Goal: Task Accomplishment & Management: Complete application form

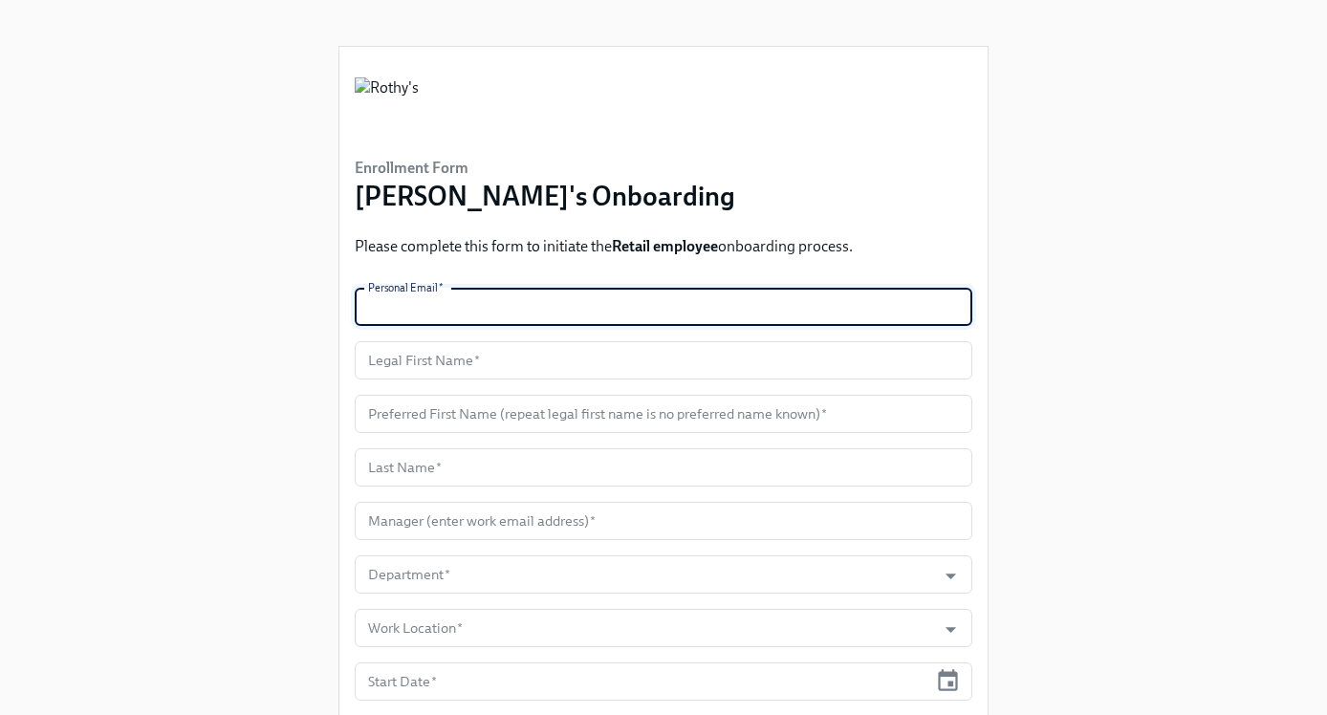
click at [469, 316] on input "text" at bounding box center [664, 307] width 618 height 38
paste input "[EMAIL_ADDRESS][DOMAIN_NAME]"
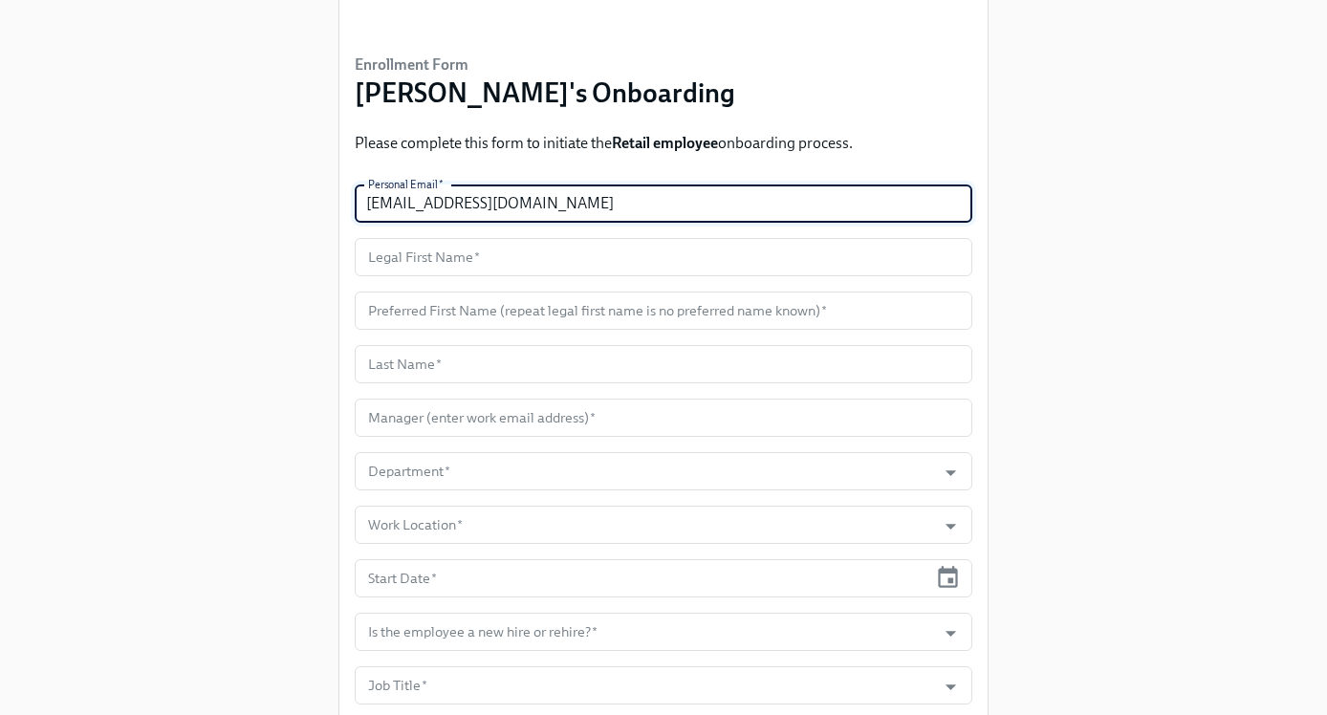
scroll to position [110, 0]
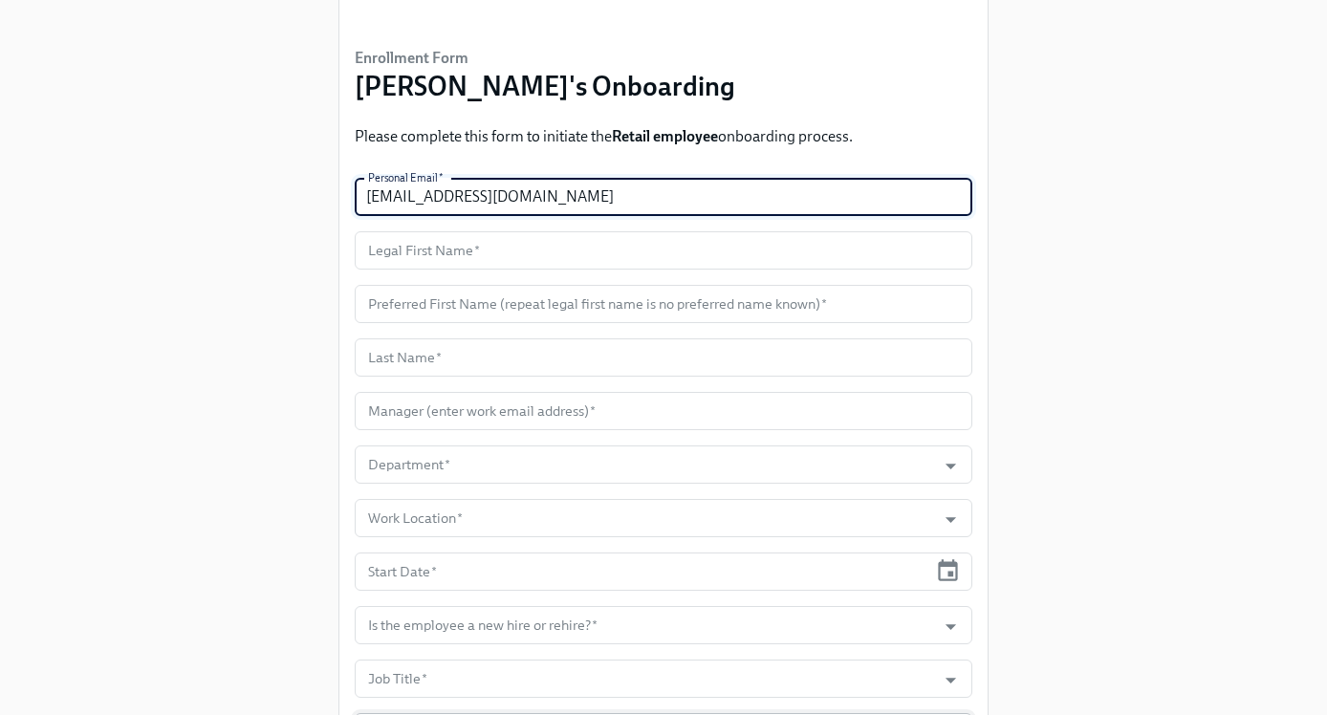
type input "[EMAIL_ADDRESS][DOMAIN_NAME]"
click at [523, 246] on input "text" at bounding box center [664, 250] width 618 height 38
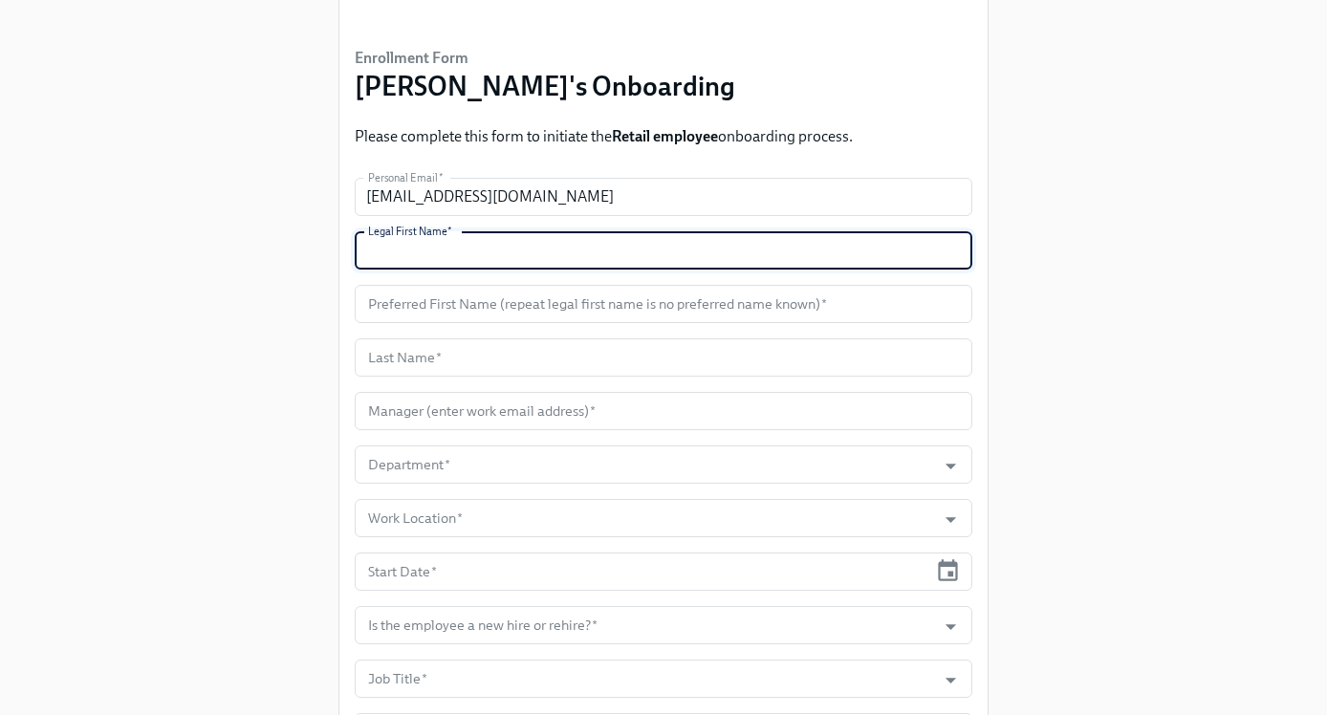
paste input "[PERSON_NAME]"
type input "[PERSON_NAME]"
click at [515, 289] on input "text" at bounding box center [664, 304] width 618 height 38
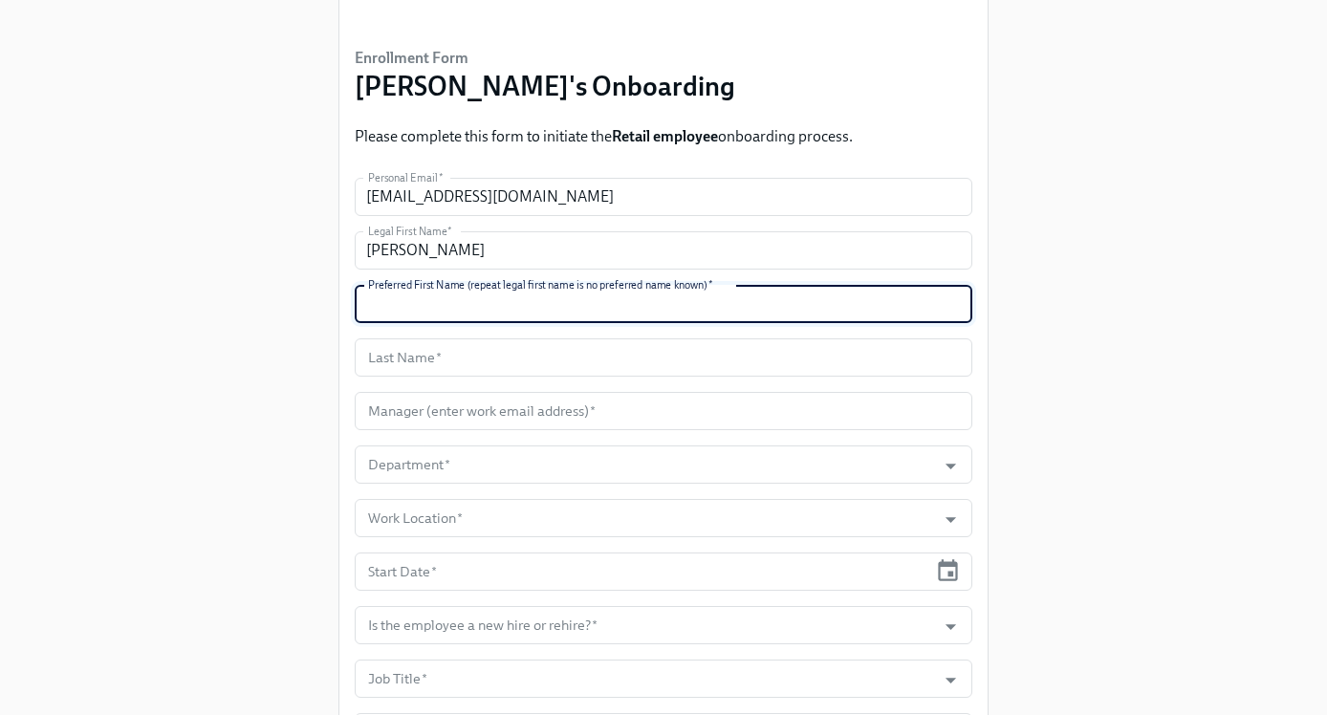
paste input "[PERSON_NAME]"
type input "[PERSON_NAME]"
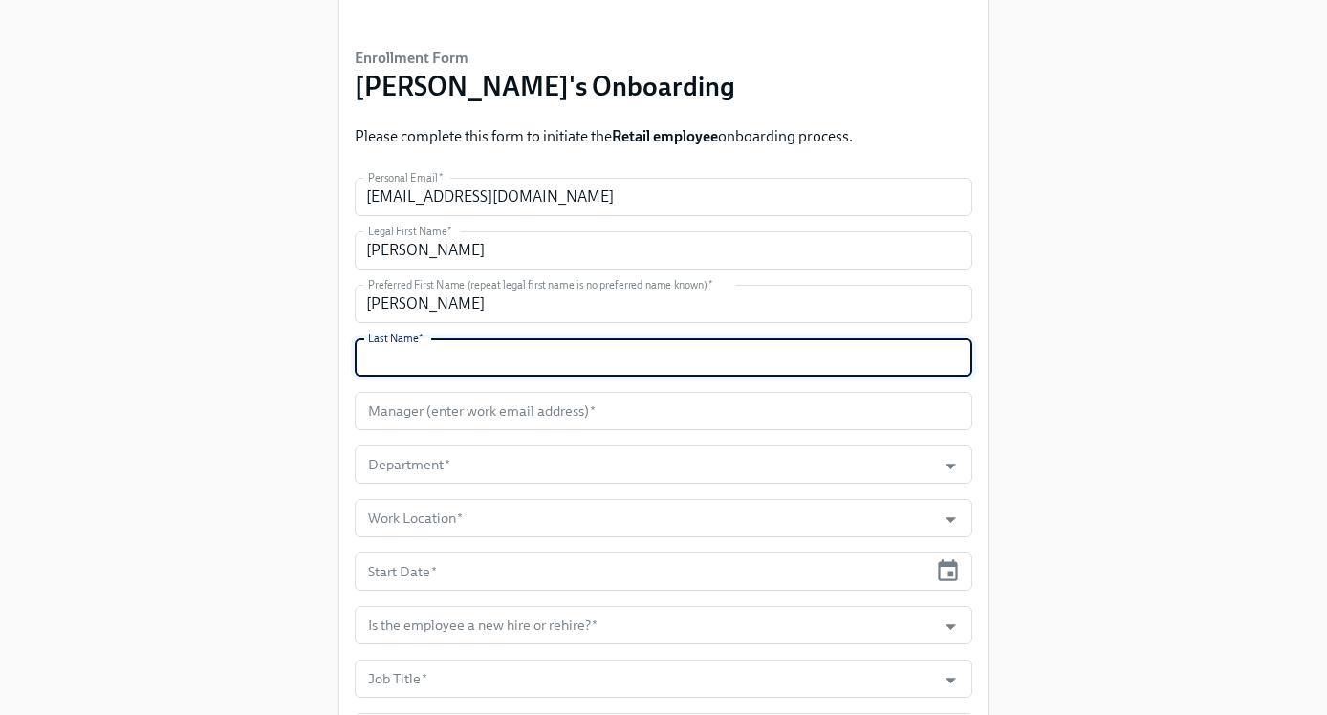
click at [536, 362] on input "text" at bounding box center [664, 358] width 618 height 38
paste input "[PERSON_NAME]"
type input "[PERSON_NAME]"
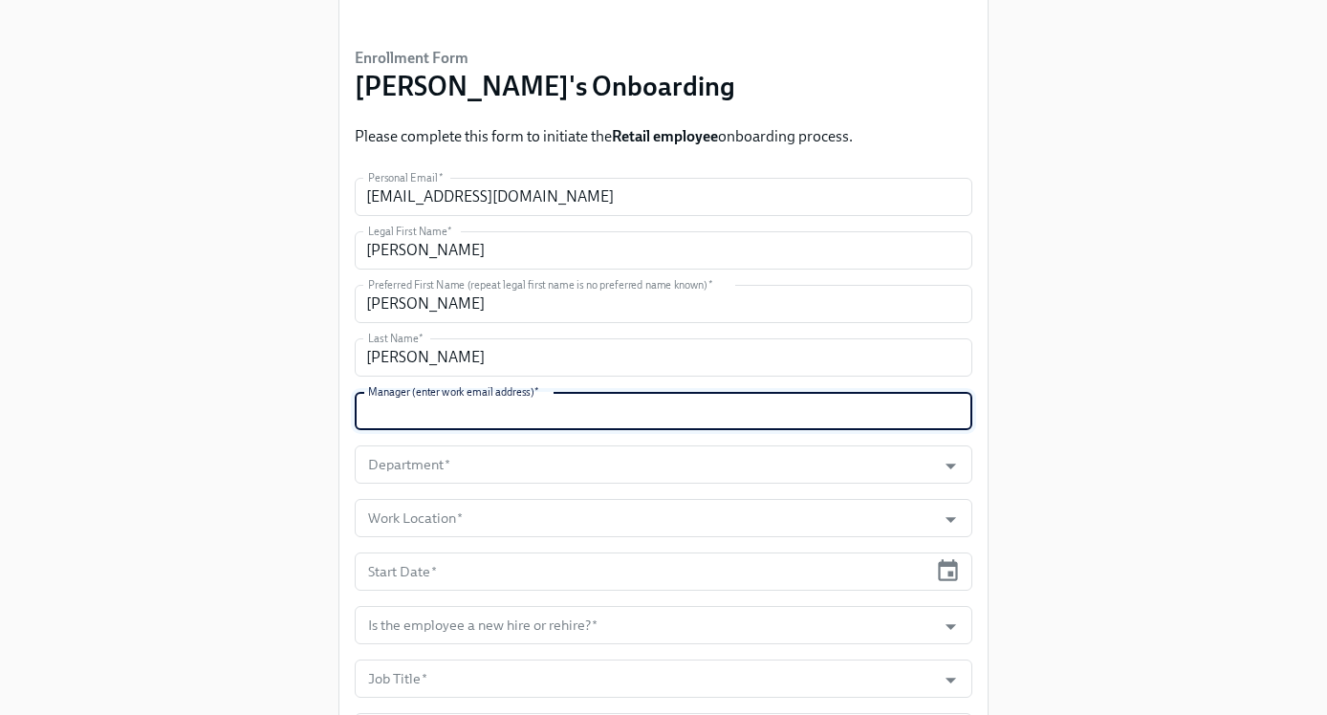
click at [525, 407] on input "text" at bounding box center [664, 411] width 618 height 38
paste input "[EMAIL_ADDRESS][DOMAIN_NAME]"
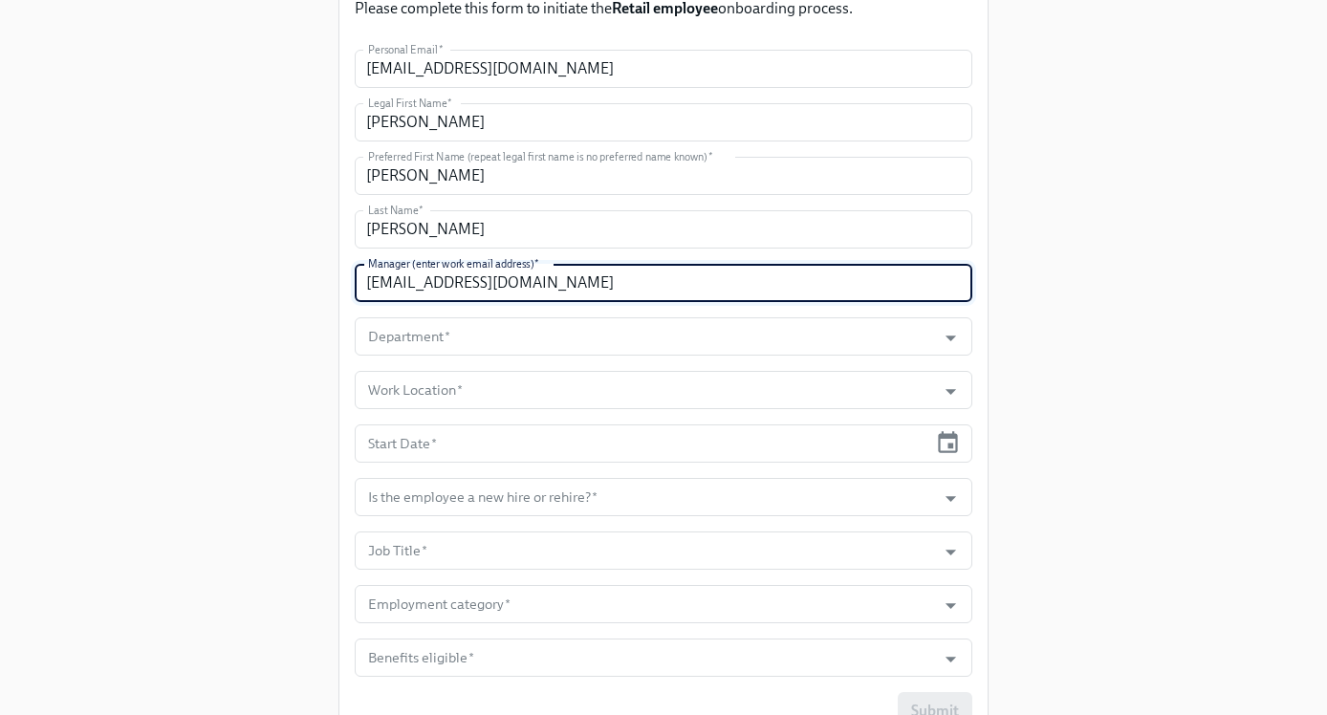
scroll to position [240, 0]
type input "[EMAIL_ADDRESS][DOMAIN_NAME]"
click at [612, 350] on input "Department   *" at bounding box center [645, 335] width 562 height 38
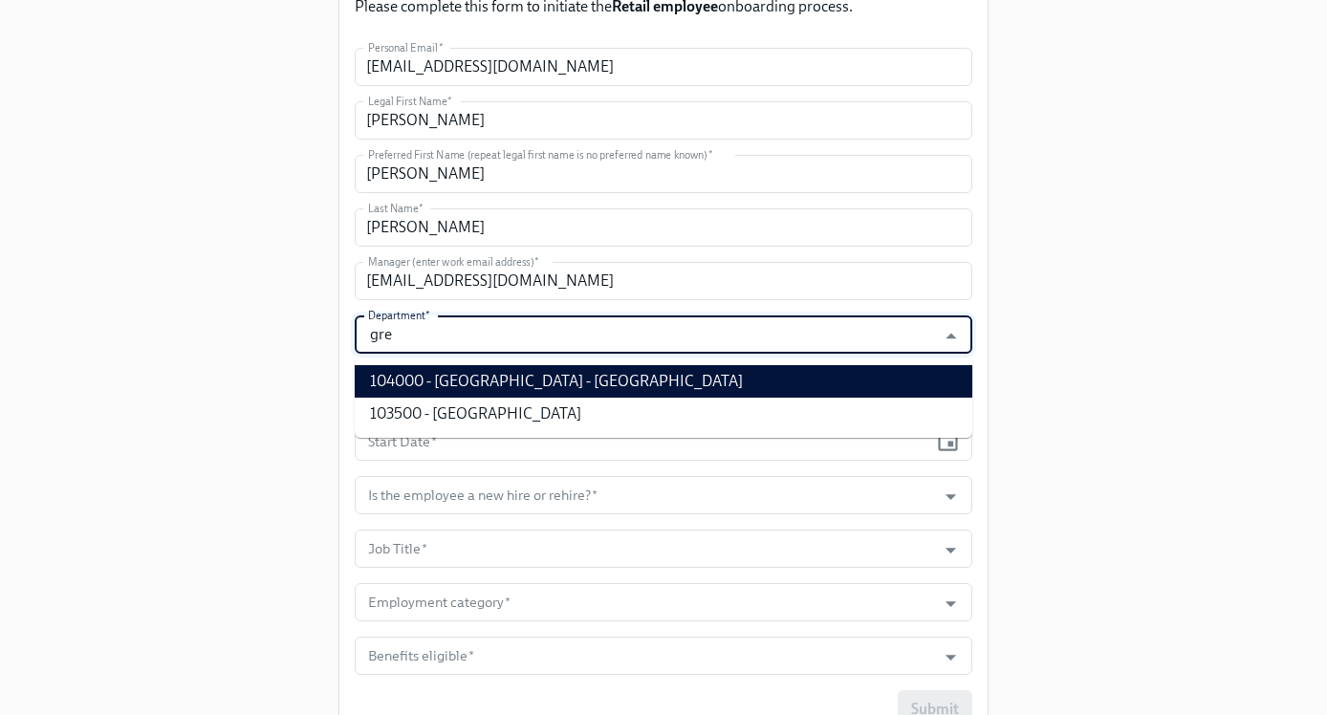
click at [637, 369] on li "104000 - [GEOGRAPHIC_DATA] - [GEOGRAPHIC_DATA]" at bounding box center [664, 381] width 618 height 33
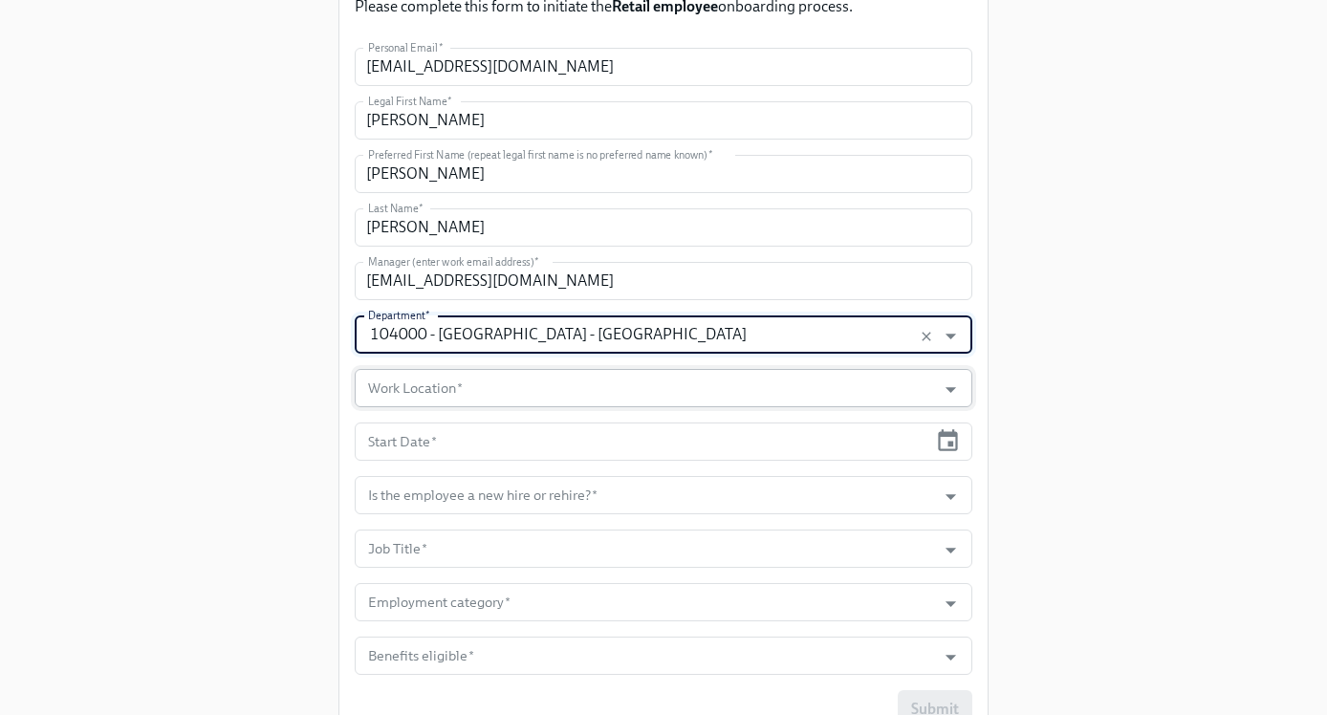
type input "104000 - [GEOGRAPHIC_DATA] - [GEOGRAPHIC_DATA]"
click at [640, 397] on input "Work Location   *" at bounding box center [645, 388] width 562 height 38
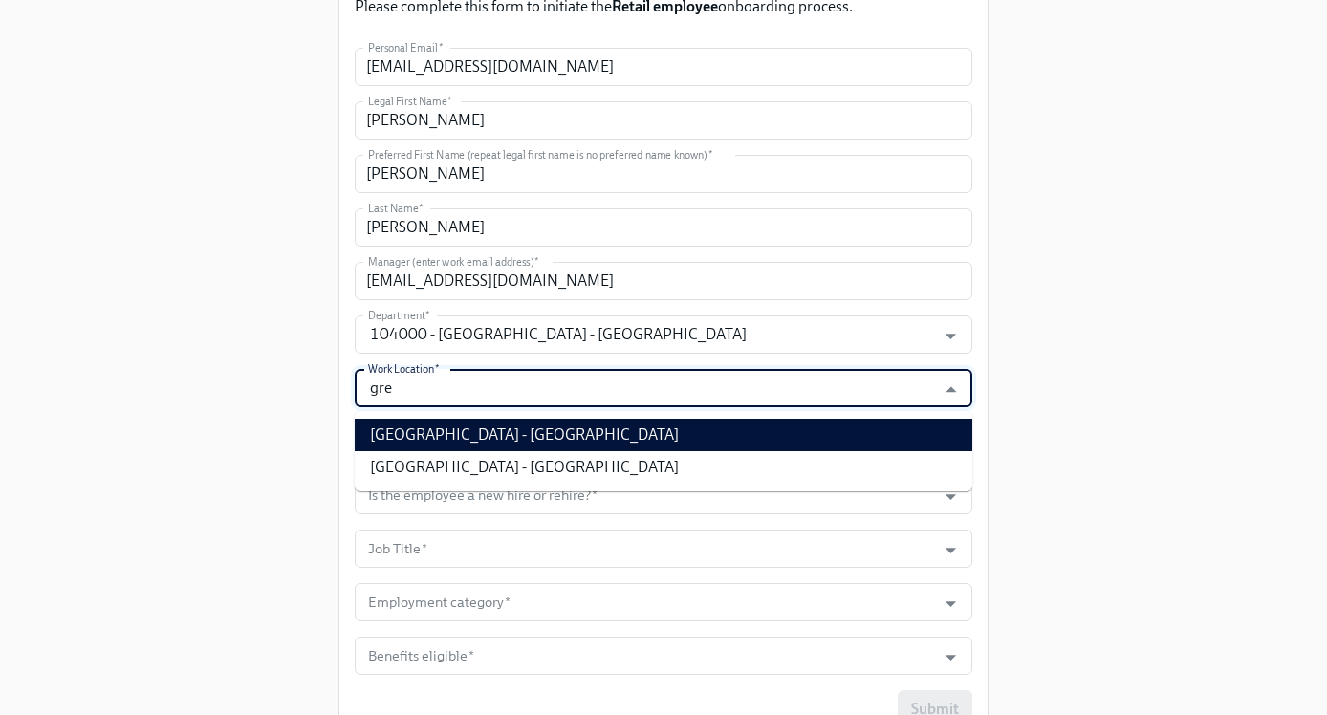
click at [608, 424] on li "[GEOGRAPHIC_DATA] - [GEOGRAPHIC_DATA]" at bounding box center [664, 435] width 618 height 33
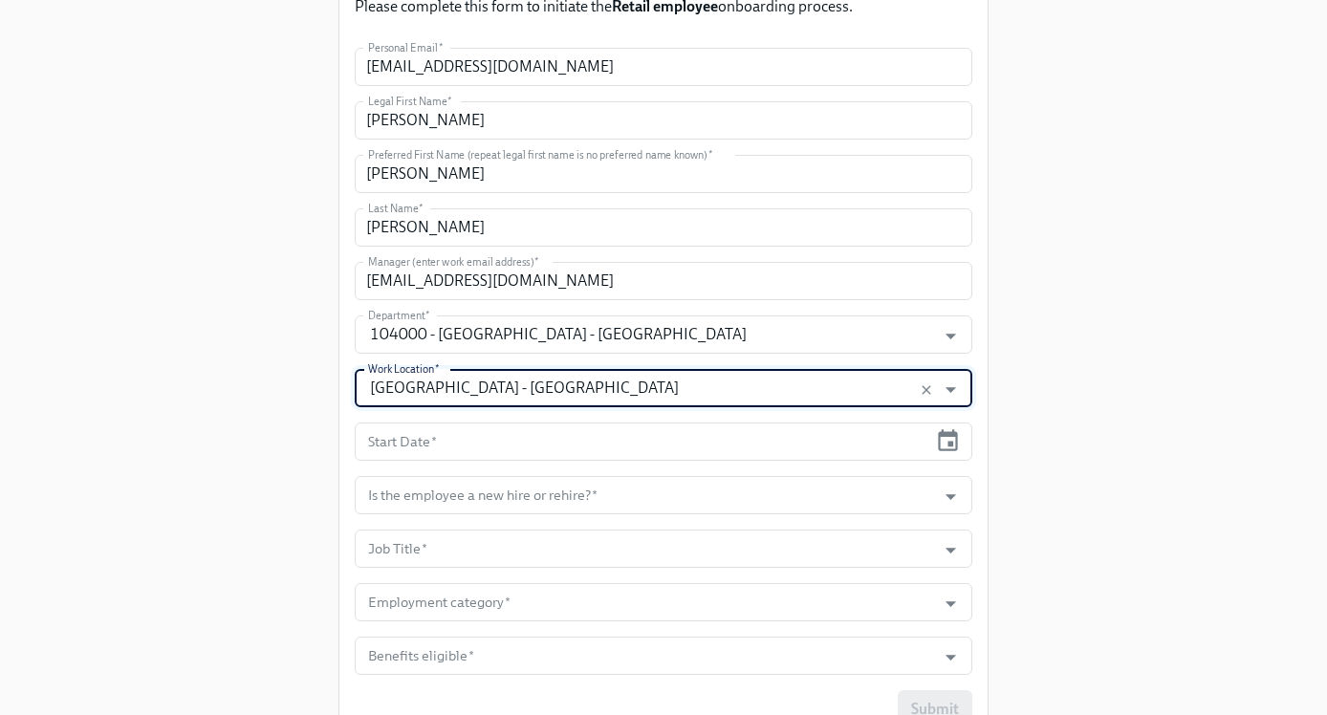
type input "[GEOGRAPHIC_DATA] - [GEOGRAPHIC_DATA]"
click at [944, 452] on icon "button" at bounding box center [948, 441] width 26 height 26
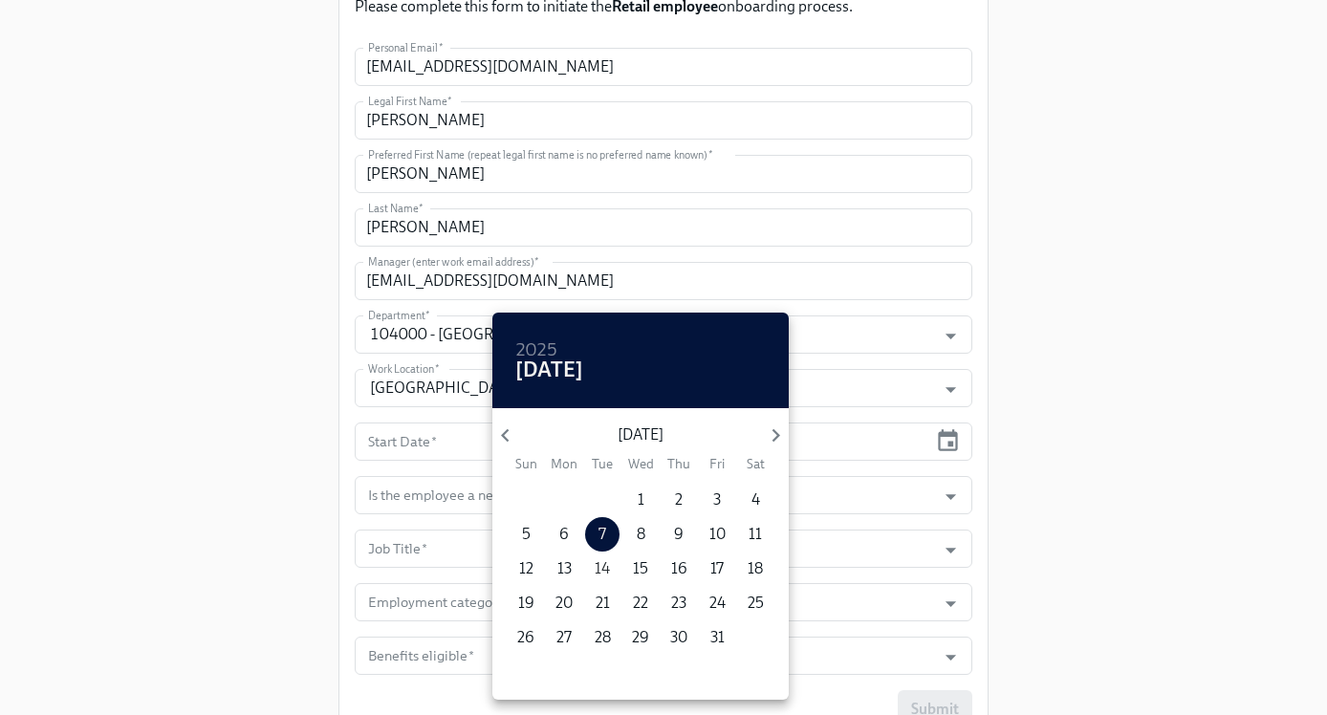
click at [603, 563] on p "14" at bounding box center [602, 569] width 15 height 21
type input "[DATE]"
click at [1151, 536] on div at bounding box center [663, 357] width 1327 height 715
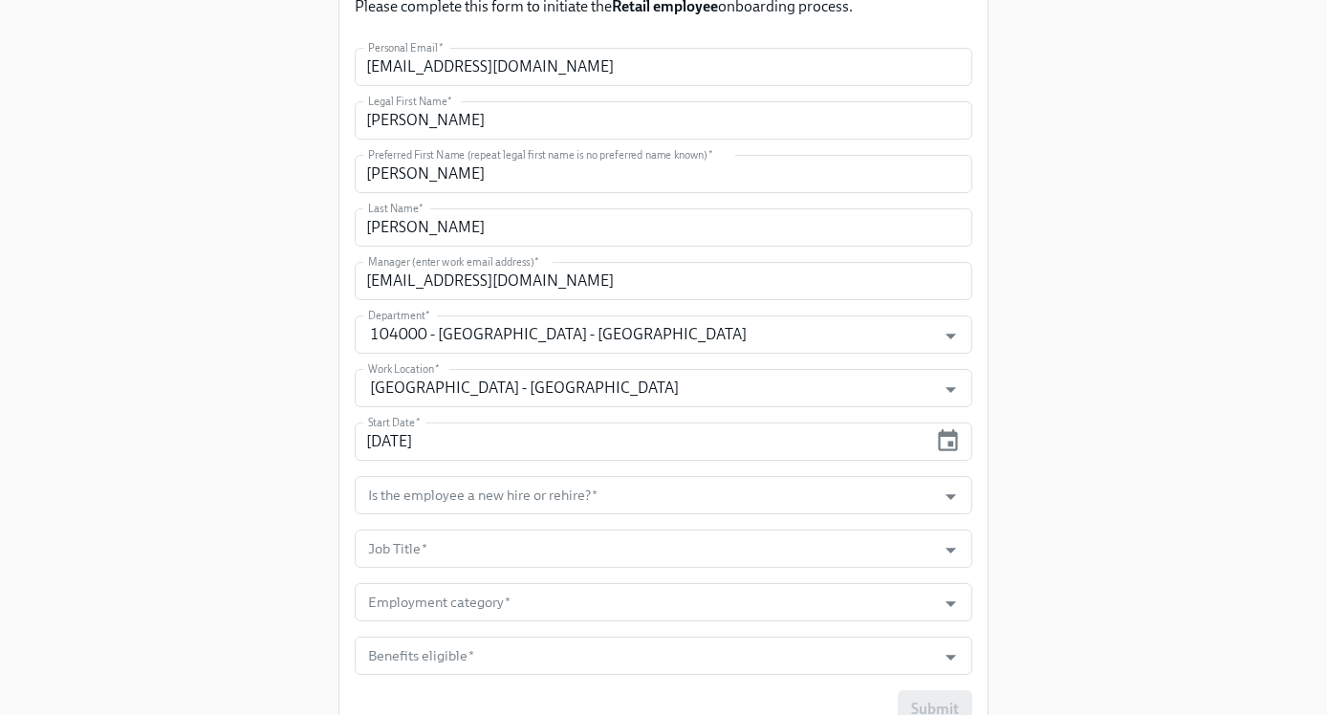
click at [945, 521] on form "Personal Email   * [EMAIL_ADDRESS][DOMAIN_NAME] Personal Email * Legal First Na…" at bounding box center [664, 388] width 618 height 681
click at [949, 510] on button "Open" at bounding box center [951, 497] width 30 height 30
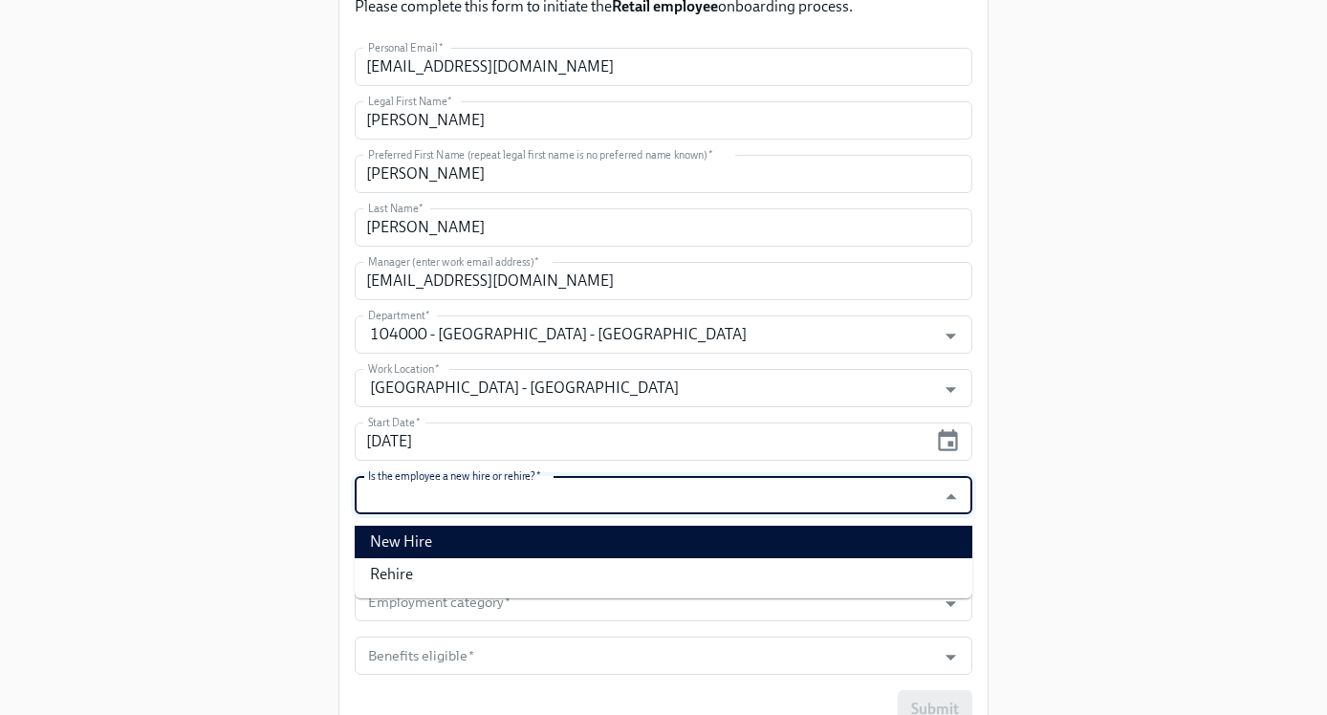
click at [883, 539] on li "New Hire" at bounding box center [664, 542] width 618 height 33
type input "New Hire"
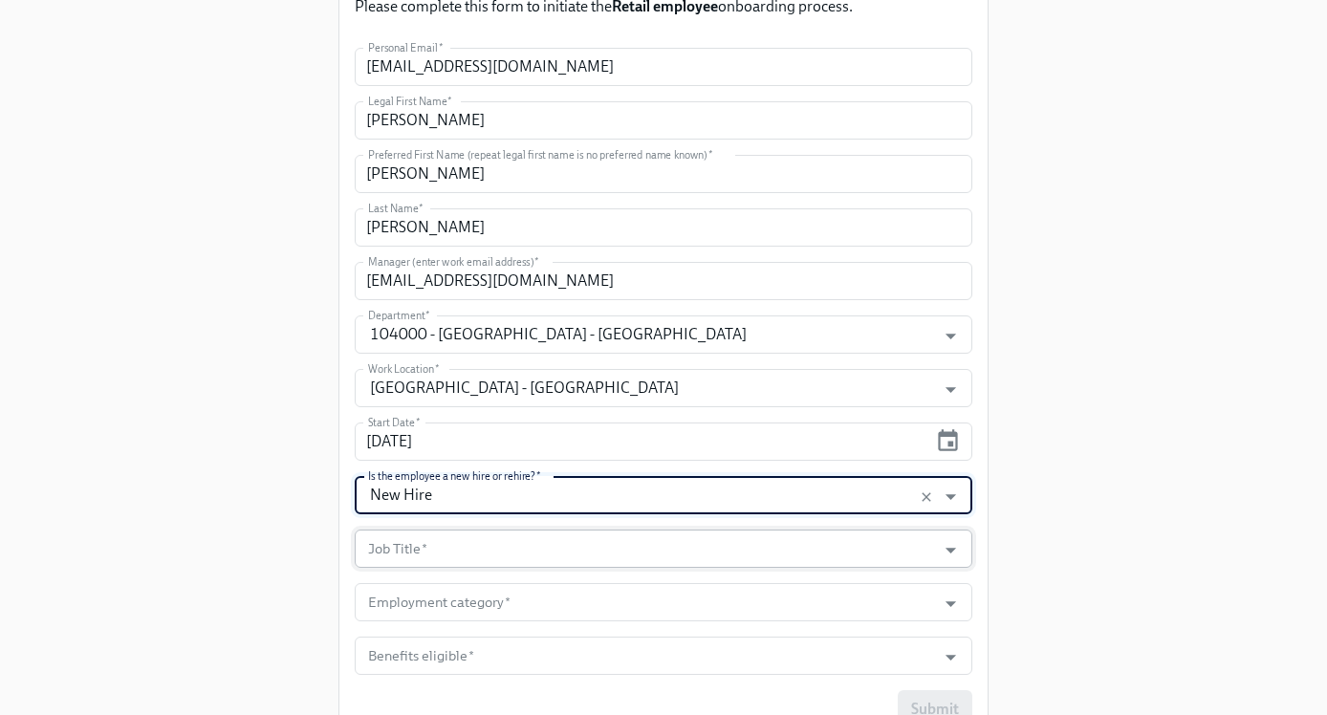
click at [875, 541] on input "Job Title   *" at bounding box center [645, 549] width 562 height 38
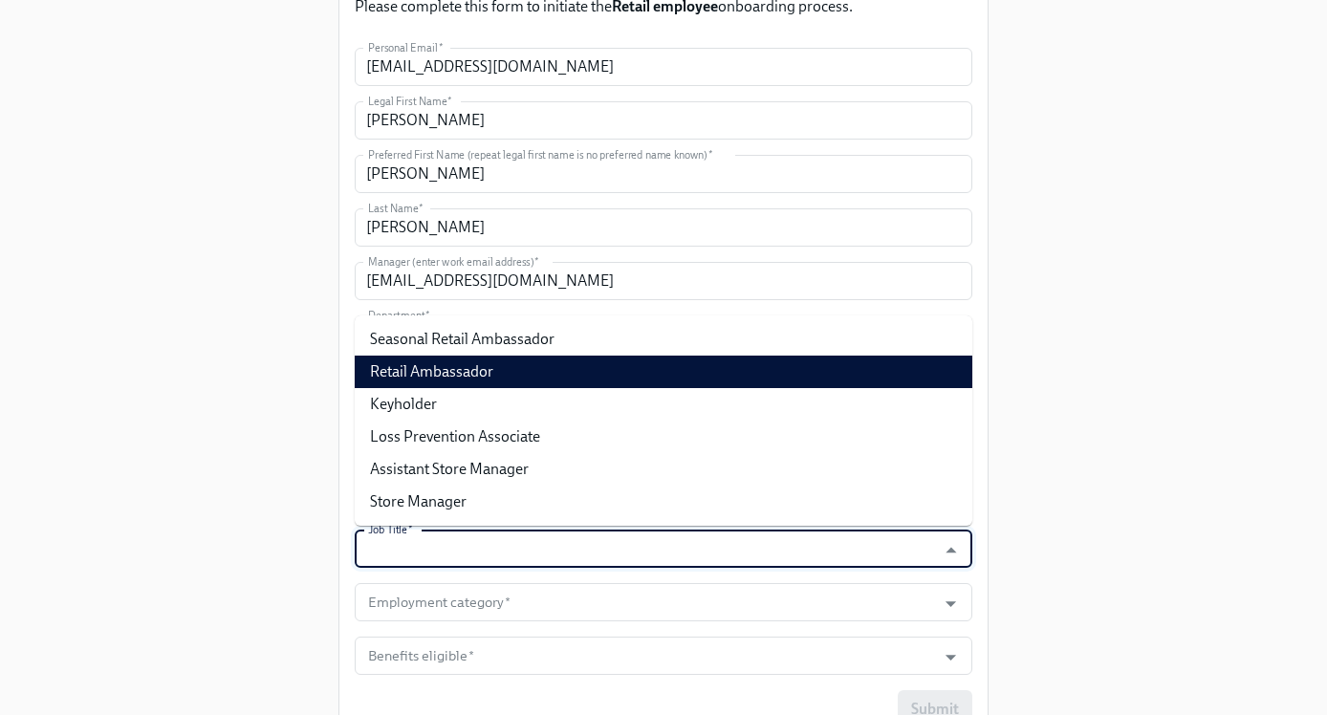
click at [864, 365] on li "Retail Ambassador" at bounding box center [664, 372] width 618 height 33
type input "Retail Ambassador"
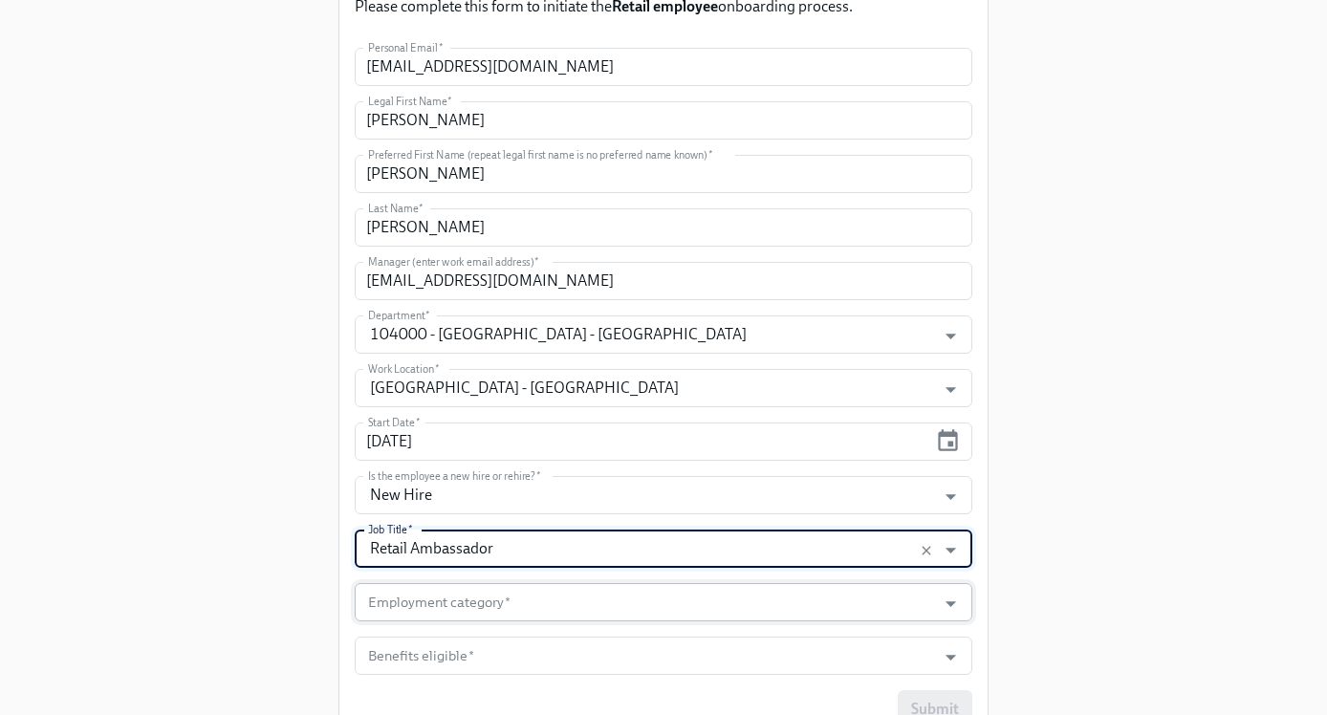
click at [700, 597] on input "Employment category   *" at bounding box center [645, 602] width 562 height 38
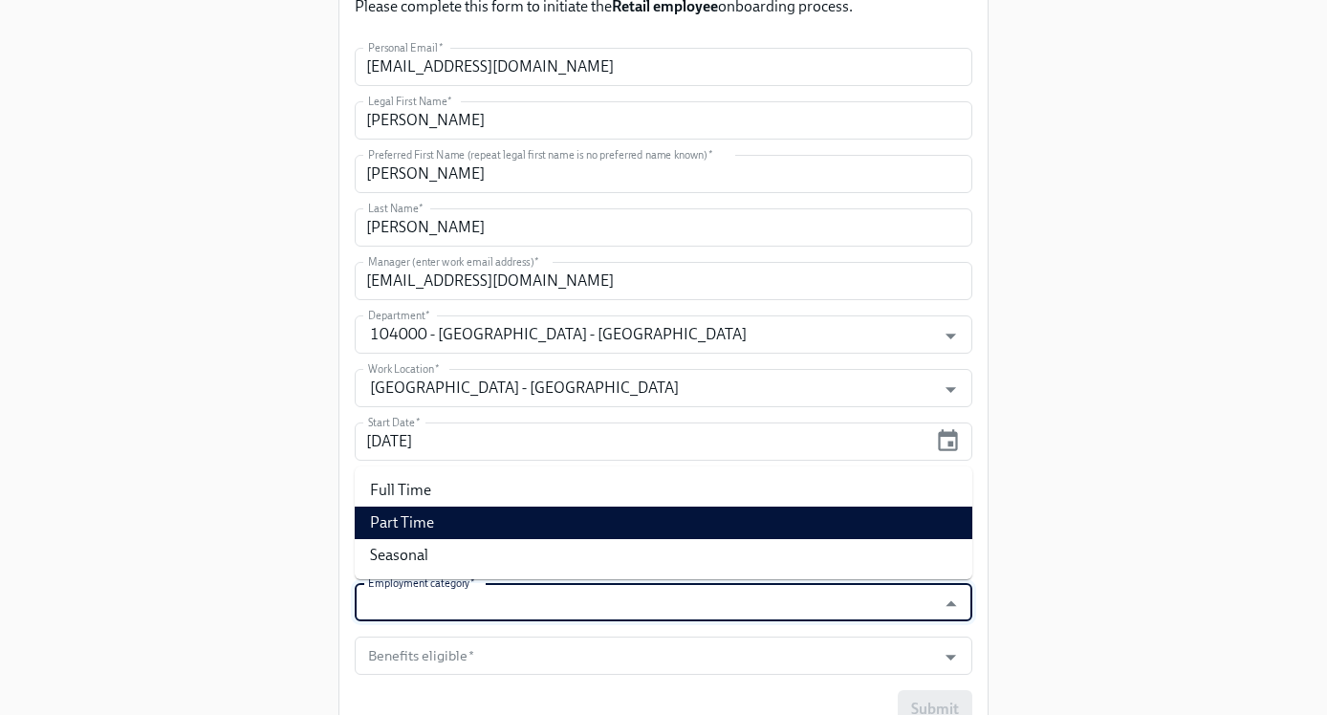
click at [622, 511] on li "Part Time" at bounding box center [664, 523] width 618 height 33
type input "Part Time"
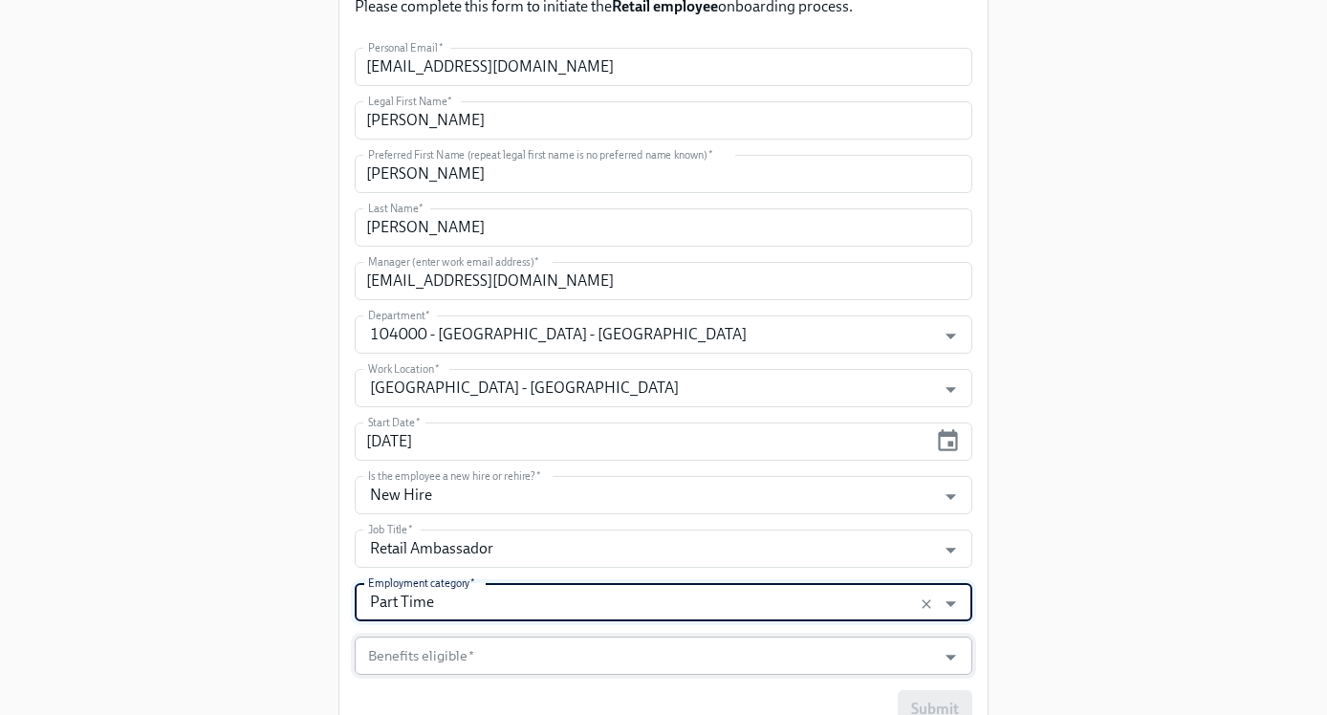
click at [607, 647] on input "Benefits eligible   *" at bounding box center [645, 656] width 562 height 38
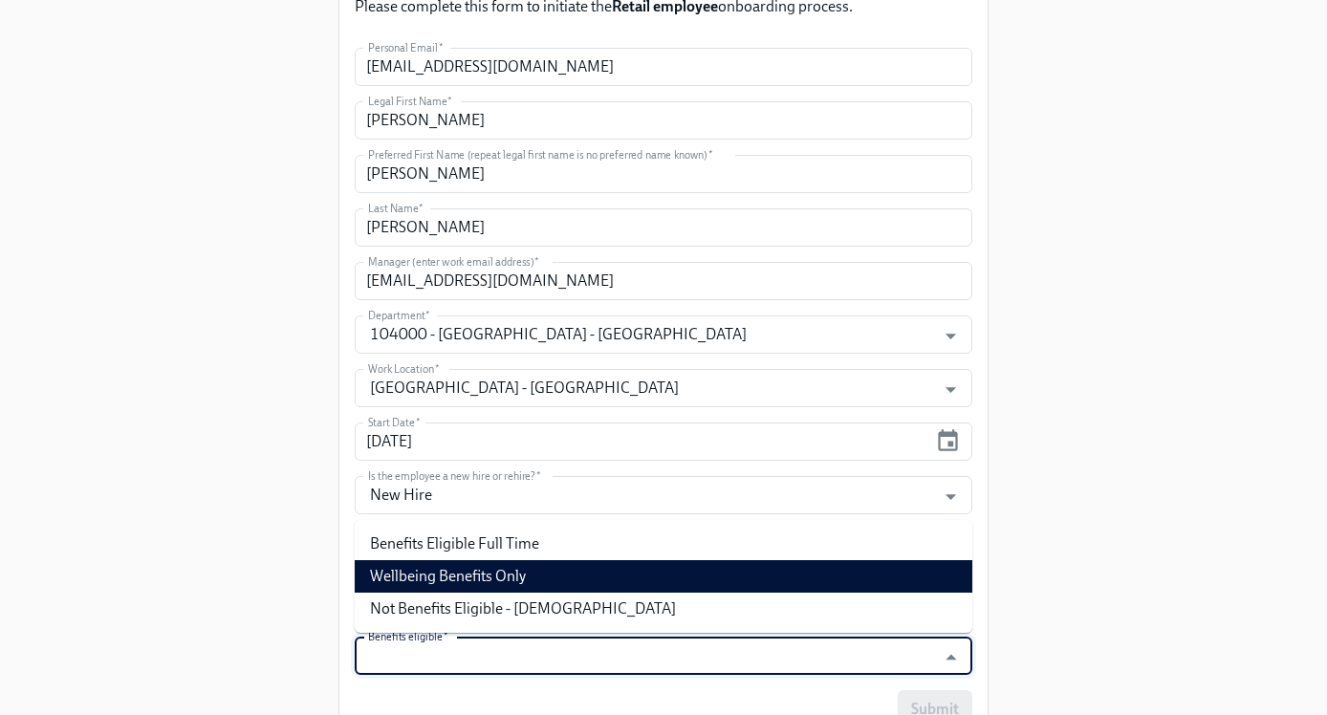
click at [603, 586] on li "Wellbeing Benefits Only" at bounding box center [664, 576] width 618 height 33
type input "Wellbeing Benefits Only"
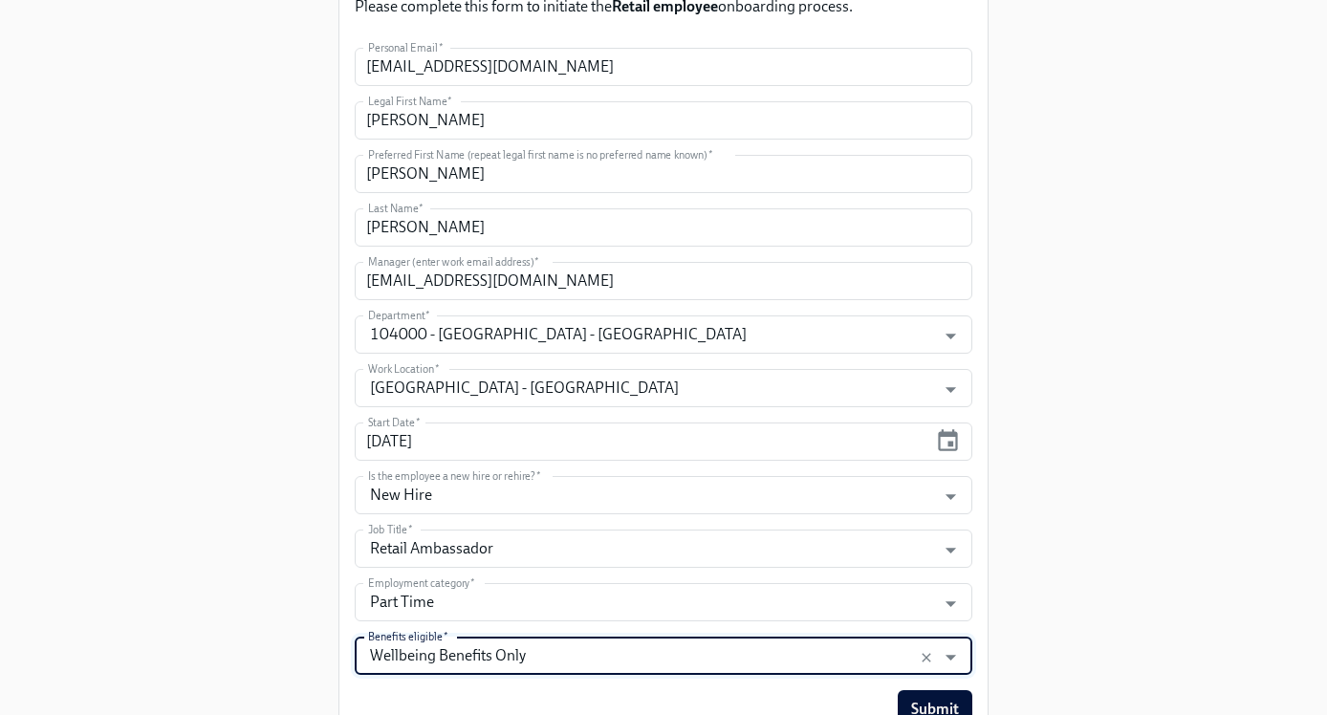
scroll to position [331, 0]
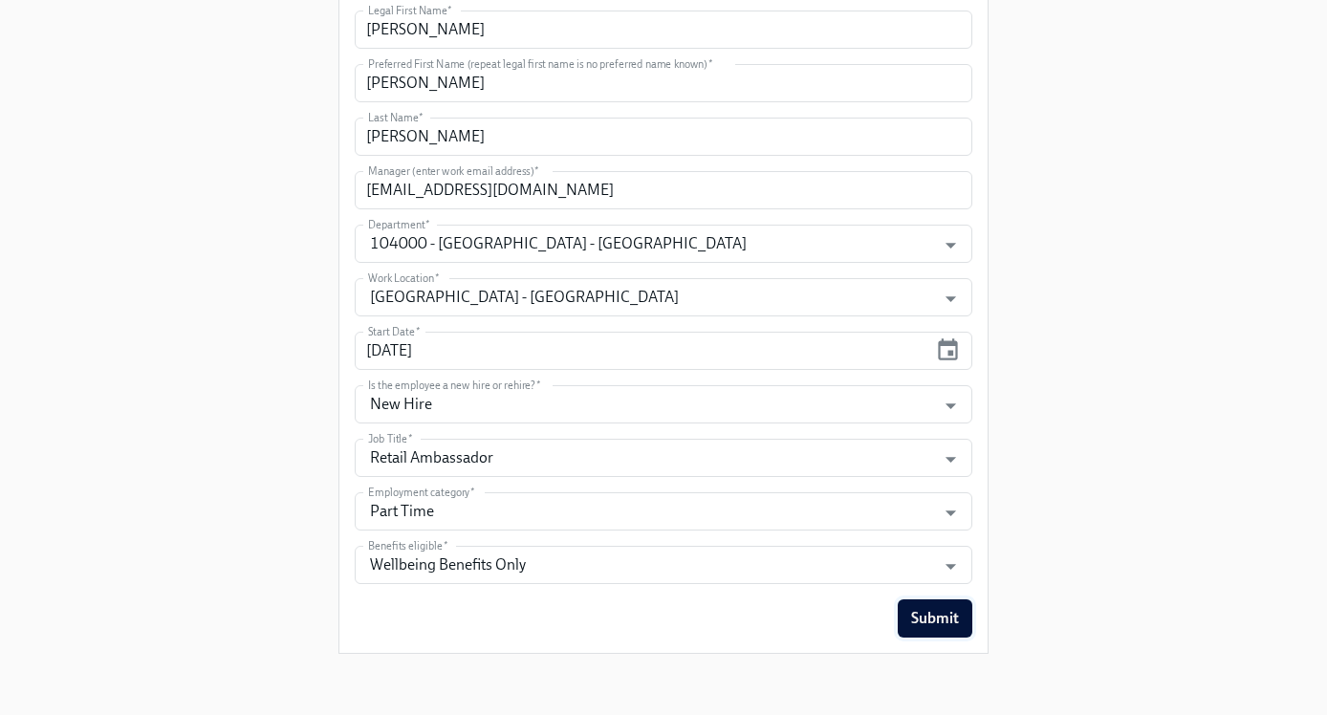
click at [966, 621] on button "Submit" at bounding box center [935, 619] width 75 height 38
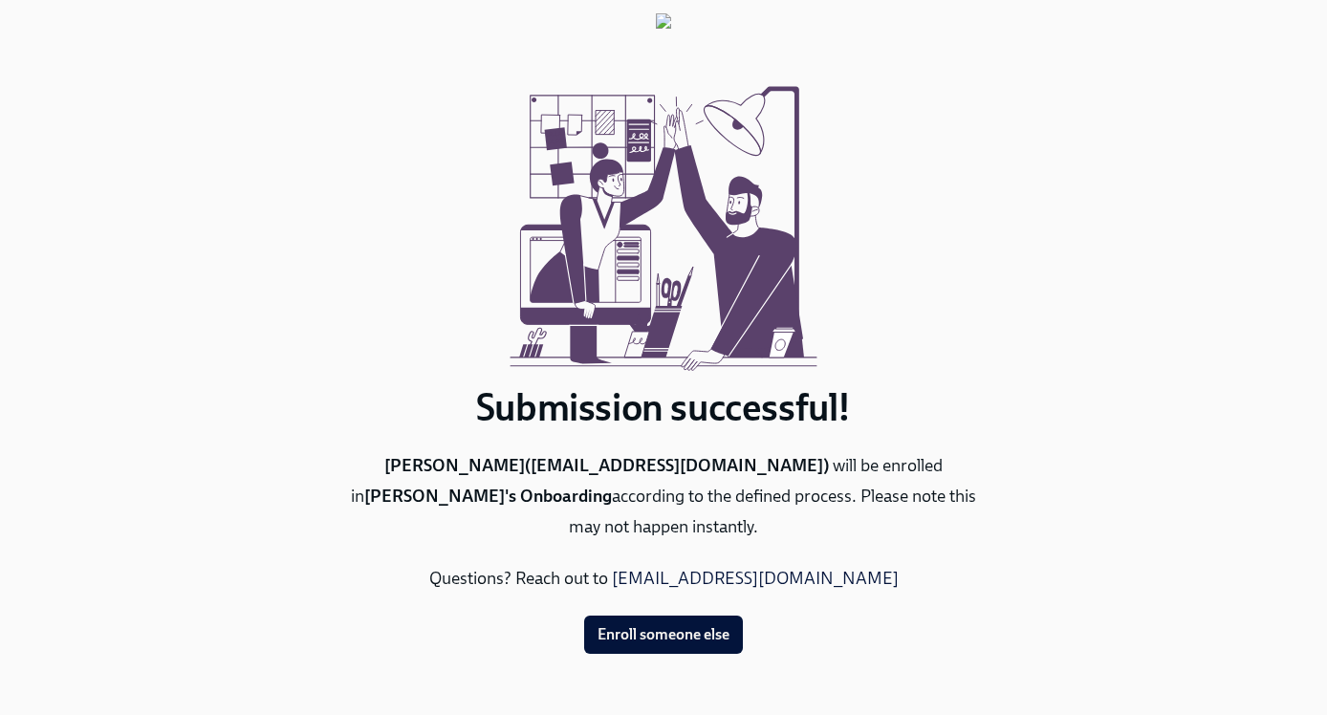
scroll to position [0, 0]
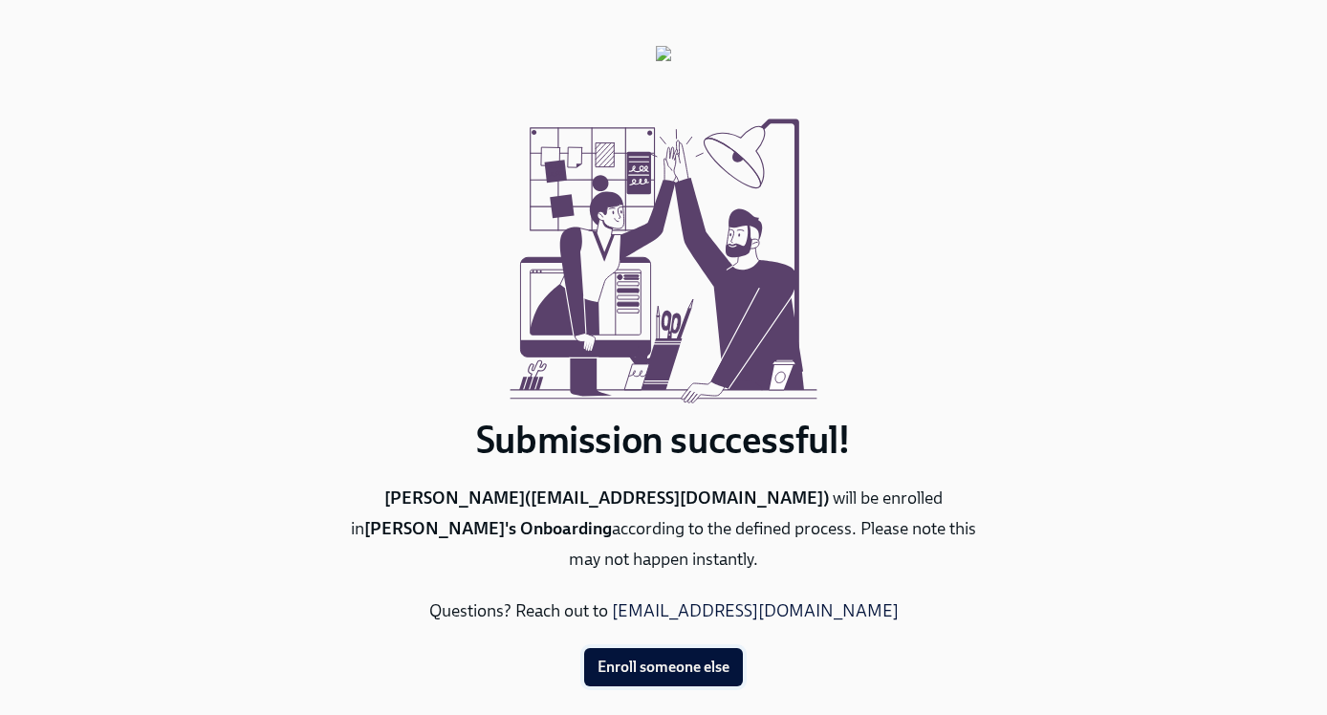
click at [696, 658] on span "Enroll someone else" at bounding box center [664, 667] width 132 height 19
